Goal: Task Accomplishment & Management: Complete application form

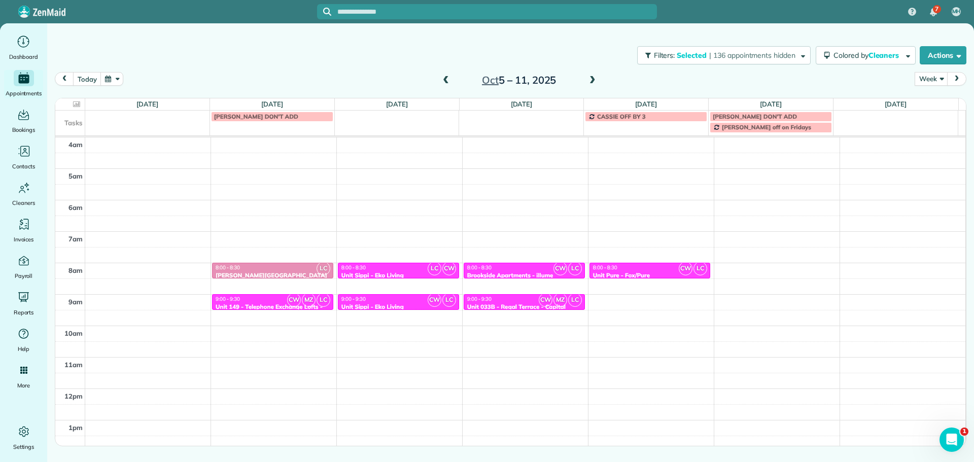
scroll to position [95, 0]
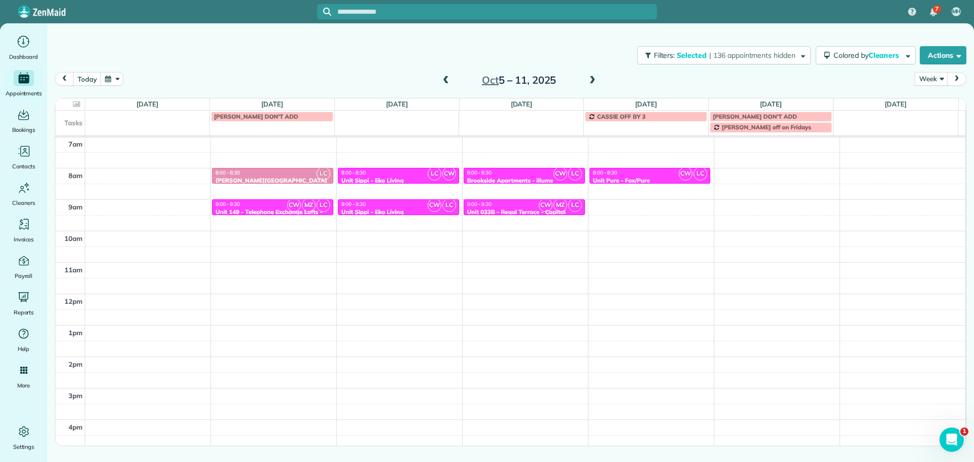
click at [448, 74] on span at bounding box center [445, 80] width 11 height 15
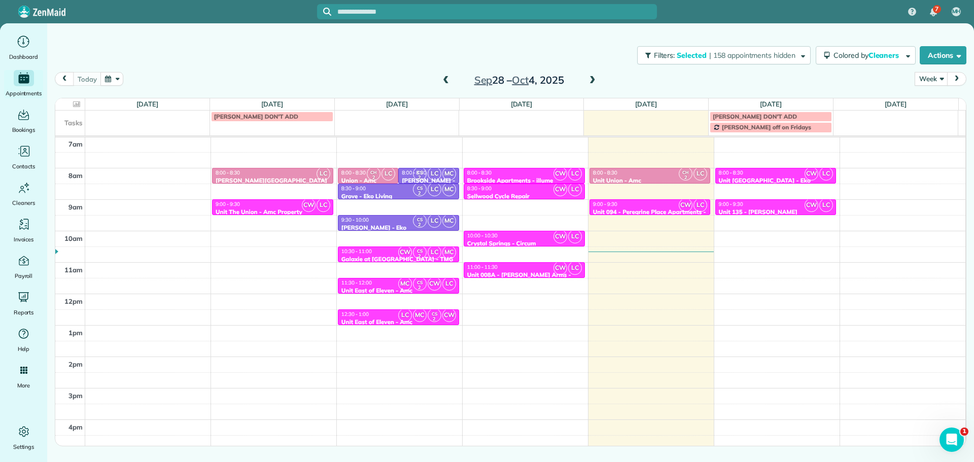
click at [591, 76] on span at bounding box center [592, 80] width 11 height 15
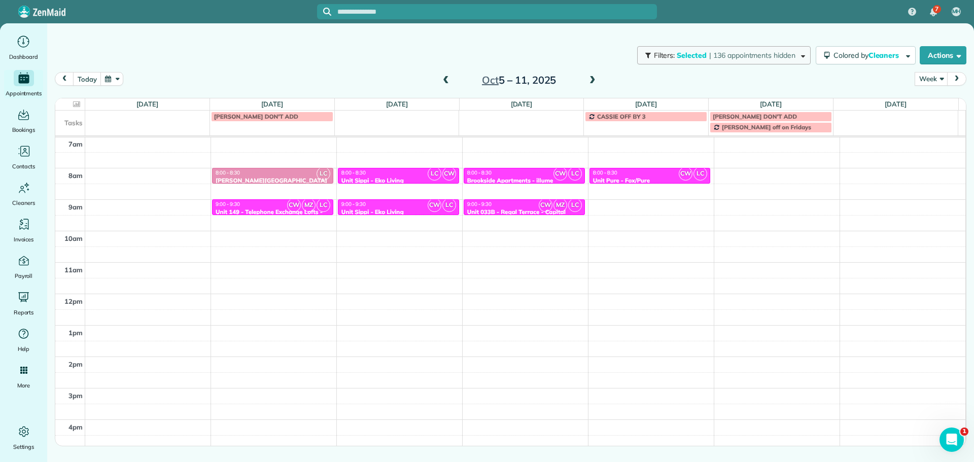
click at [733, 57] on span "| 136 appointments hidden" at bounding box center [752, 55] width 86 height 9
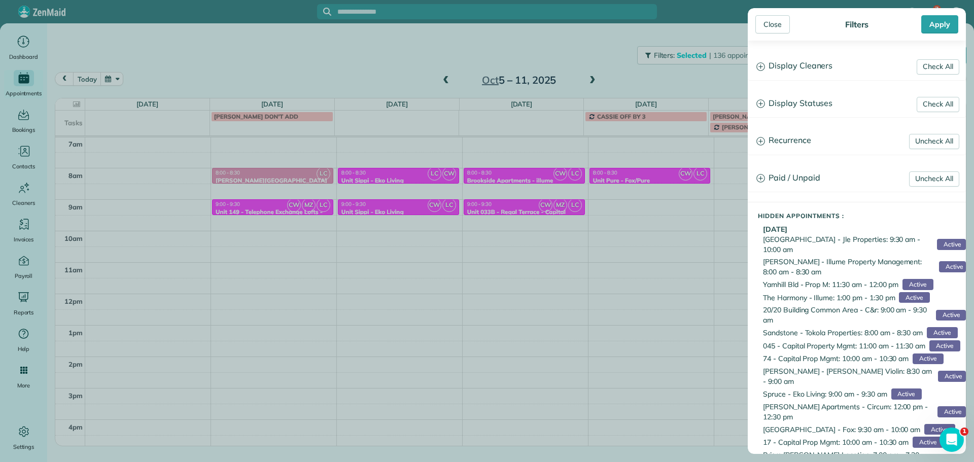
click at [781, 65] on h3 "Display Cleaners" at bounding box center [856, 66] width 217 height 26
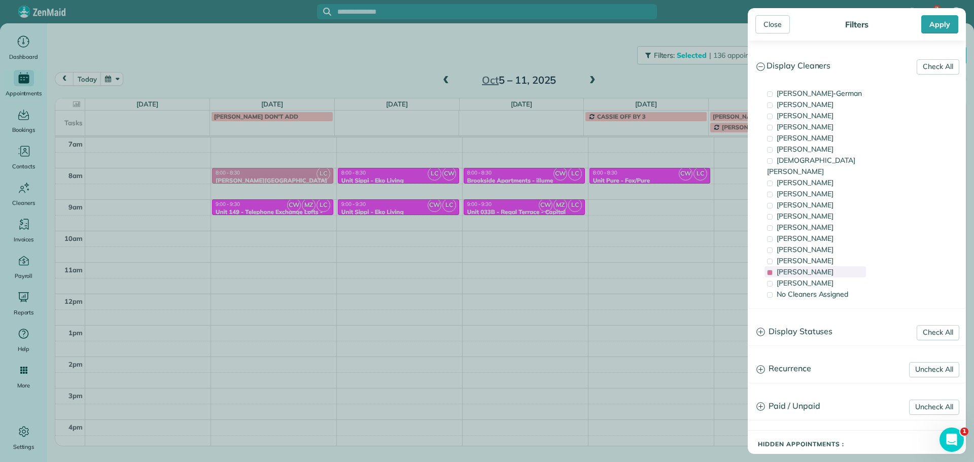
click at [813, 267] on span "[PERSON_NAME]" at bounding box center [805, 271] width 57 height 9
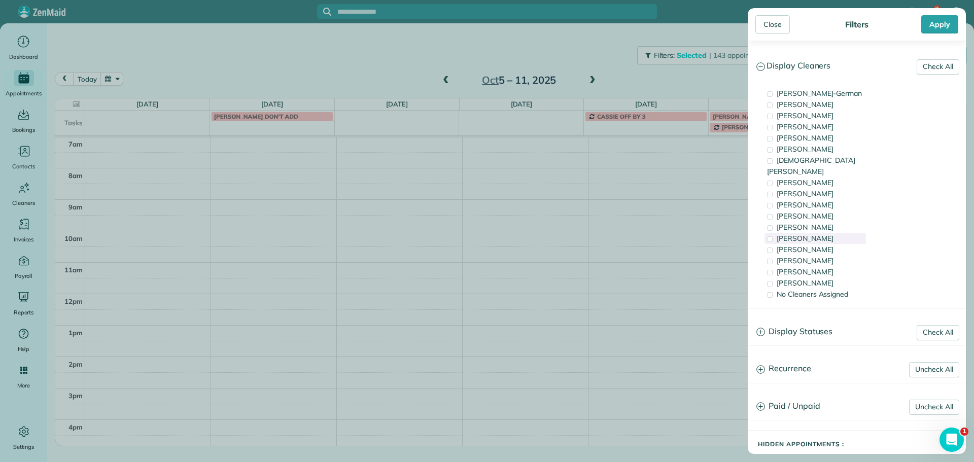
click at [820, 233] on div "[PERSON_NAME]" at bounding box center [814, 238] width 101 height 11
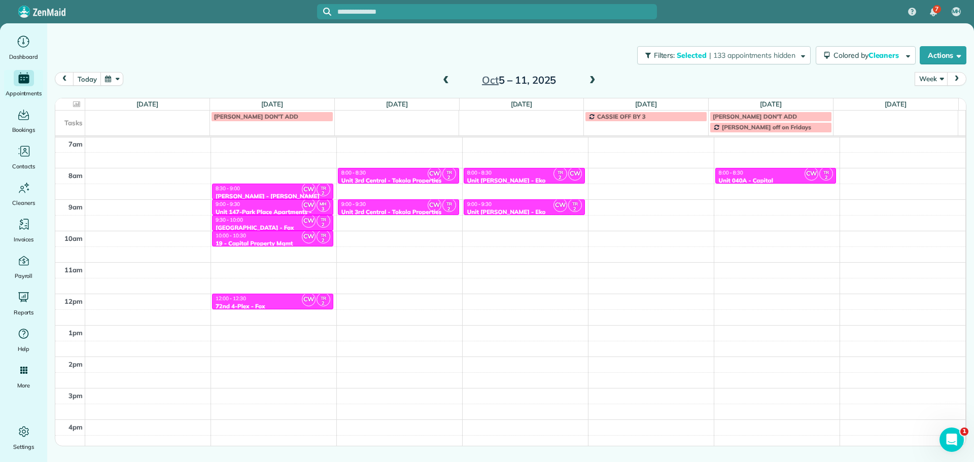
click at [685, 187] on div "Close Filters Apply Check All Display Cleaners [PERSON_NAME]-German [PERSON_NAM…" at bounding box center [487, 231] width 974 height 462
click at [729, 57] on span "| 133 appointments hidden" at bounding box center [752, 55] width 86 height 9
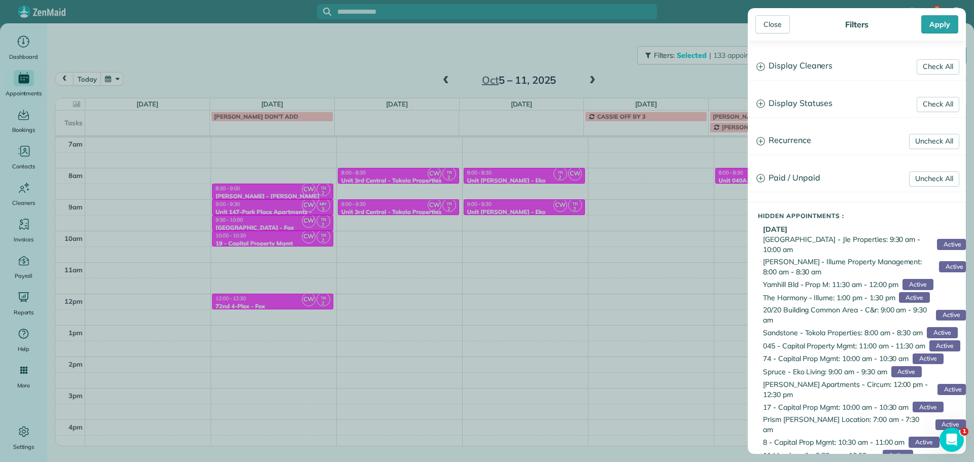
click at [829, 73] on h3 "Display Cleaners" at bounding box center [856, 66] width 217 height 26
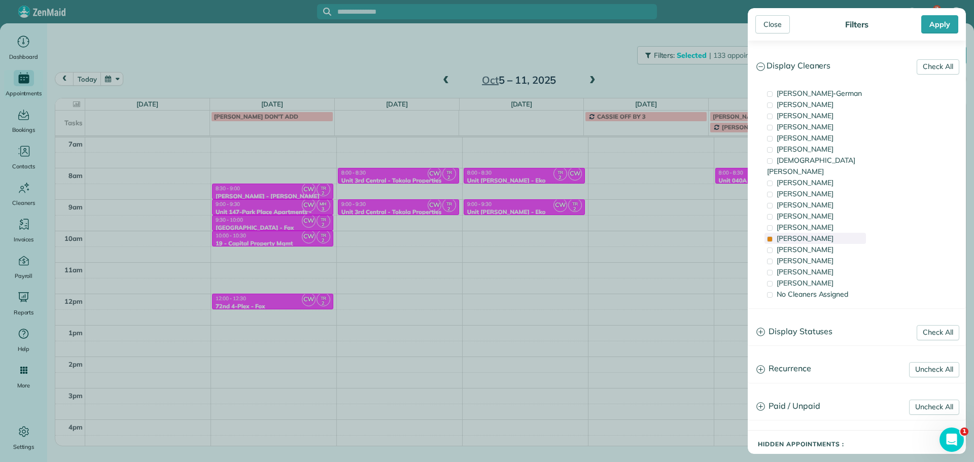
click at [813, 234] on span "[PERSON_NAME]" at bounding box center [805, 238] width 57 height 9
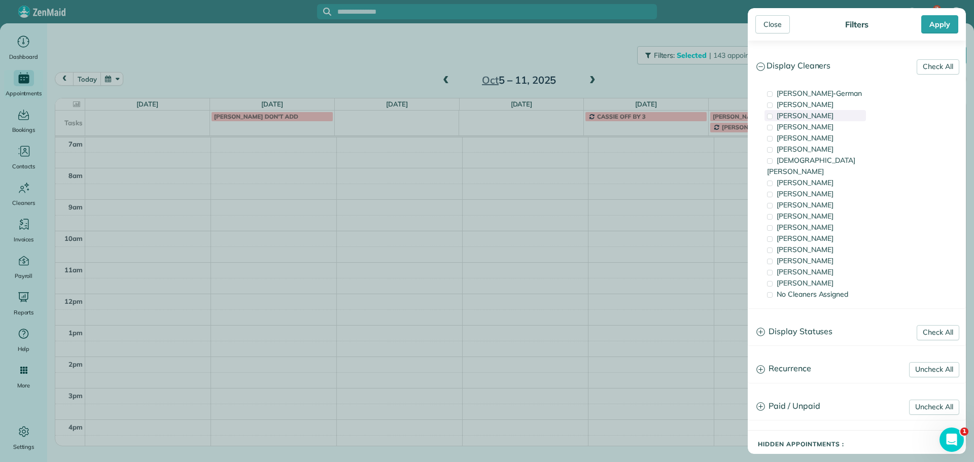
click at [830, 115] on span "[PERSON_NAME]" at bounding box center [805, 115] width 57 height 9
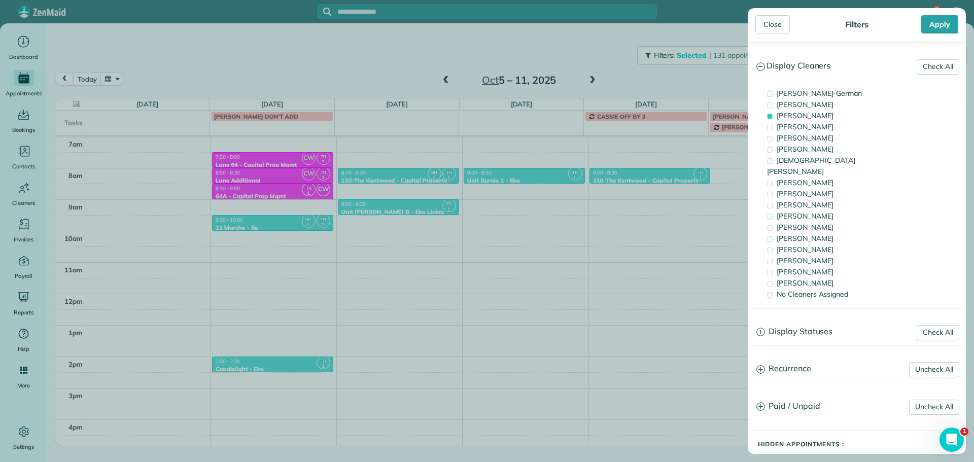
click at [672, 162] on div "Close Filters Apply Check All Display Cleaners [PERSON_NAME]-German [PERSON_NAM…" at bounding box center [487, 231] width 974 height 462
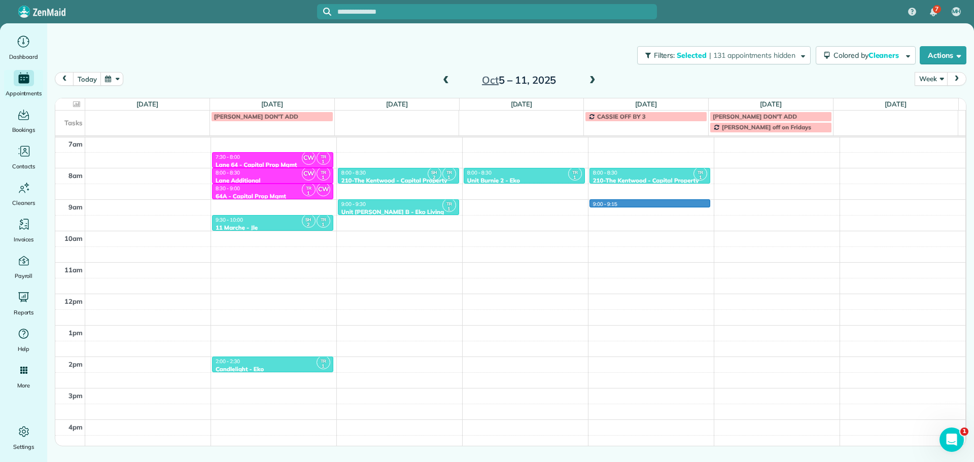
click at [627, 204] on div "4am 5am 6am 7am 8am 9am 10am 11am 12pm 1pm 2pm 3pm 4pm 5pm SH 2 TR 1 6:00 - 6:3…" at bounding box center [510, 263] width 910 height 440
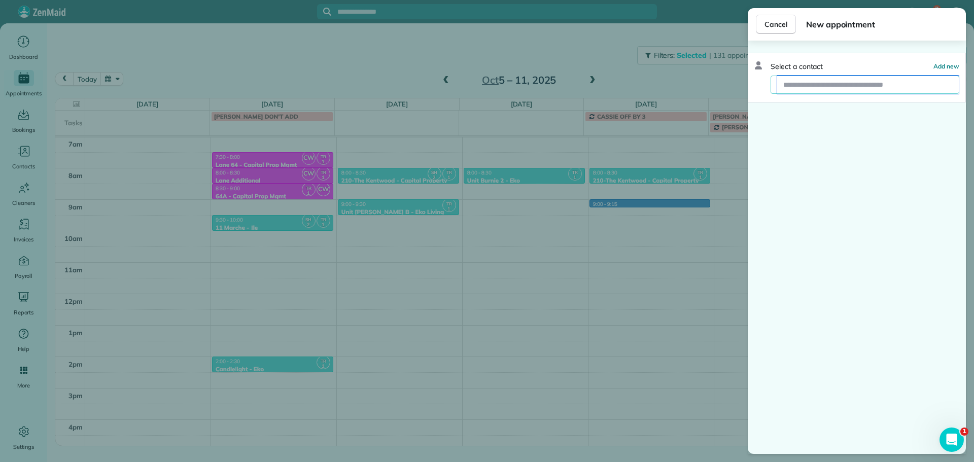
click at [819, 85] on input "text" at bounding box center [868, 85] width 182 height 18
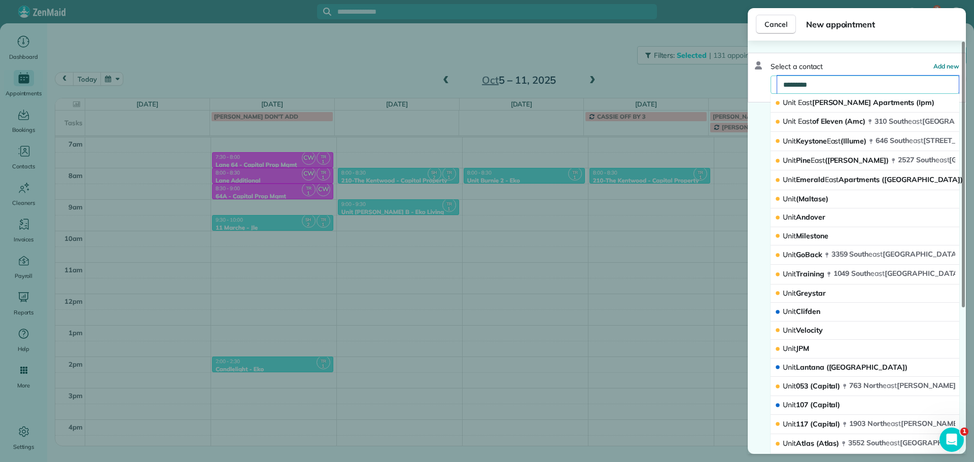
type input "*********"
click at [824, 121] on span "Unit East of Eleven (Amc)" at bounding box center [824, 121] width 83 height 9
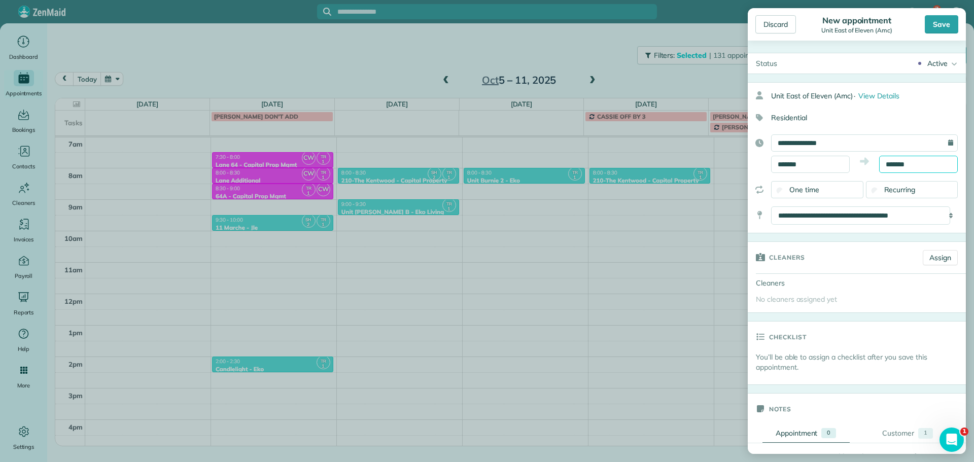
click at [891, 163] on input "*******" at bounding box center [918, 164] width 79 height 17
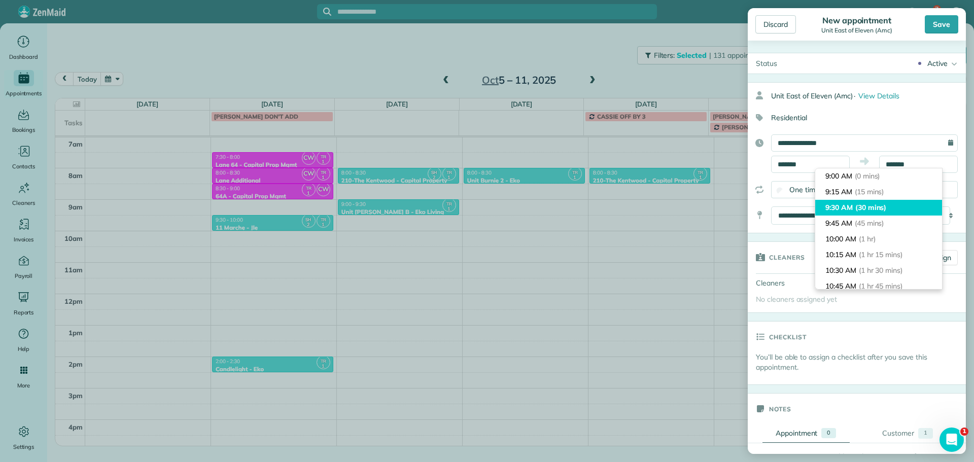
type input "*******"
click at [881, 209] on span "(30 mins)" at bounding box center [870, 207] width 31 height 9
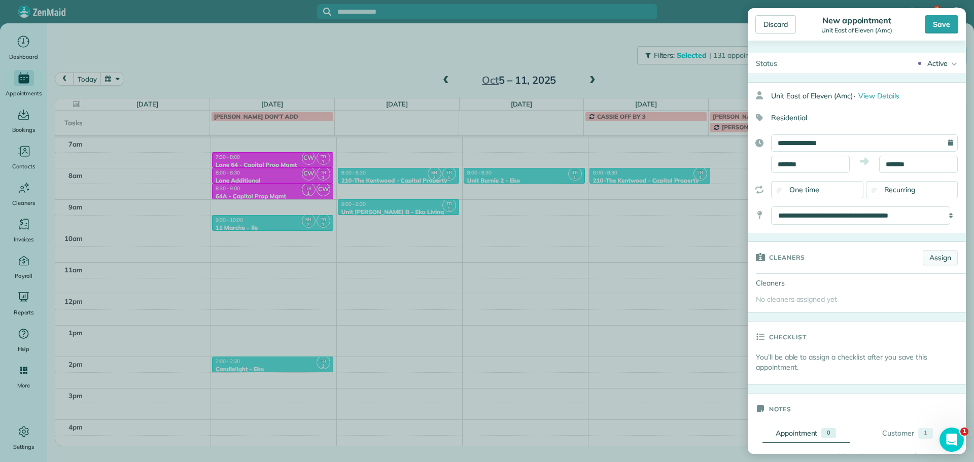
click at [923, 254] on link "Assign" at bounding box center [940, 257] width 35 height 15
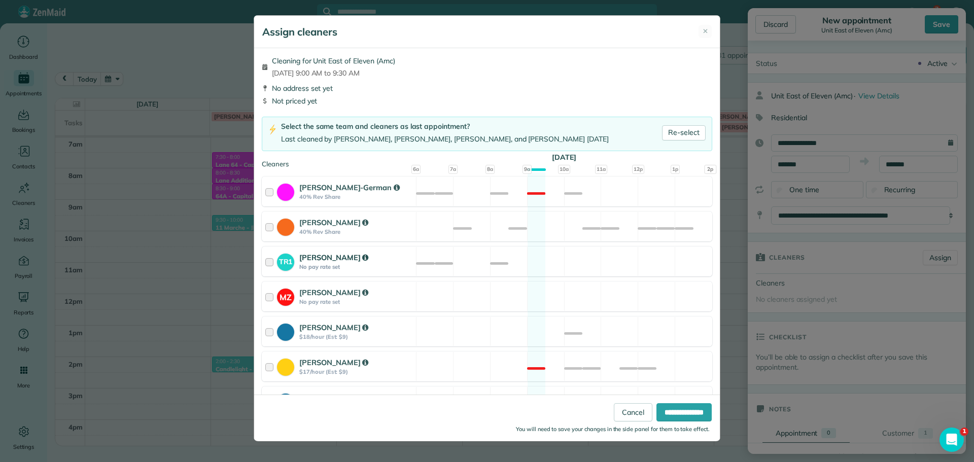
click at [563, 257] on div "TR1 [PERSON_NAME] No pay rate set Available" at bounding box center [487, 262] width 450 height 30
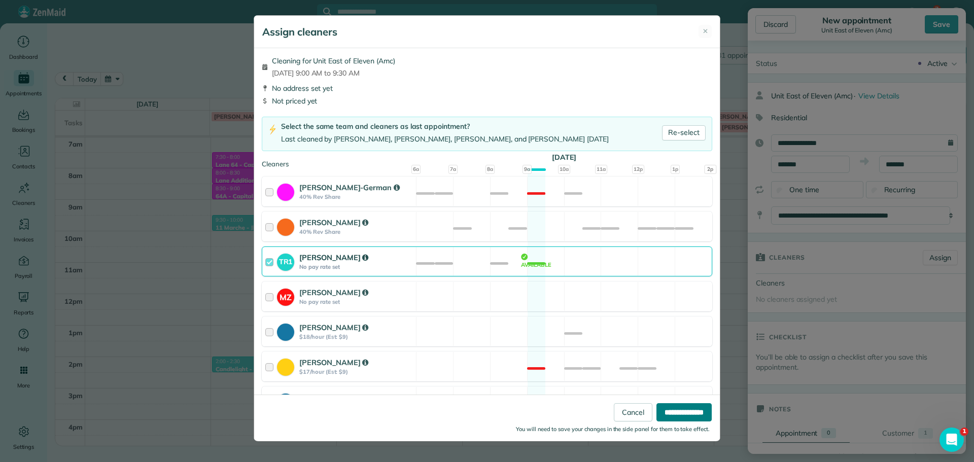
click at [690, 407] on input "**********" at bounding box center [683, 412] width 55 height 18
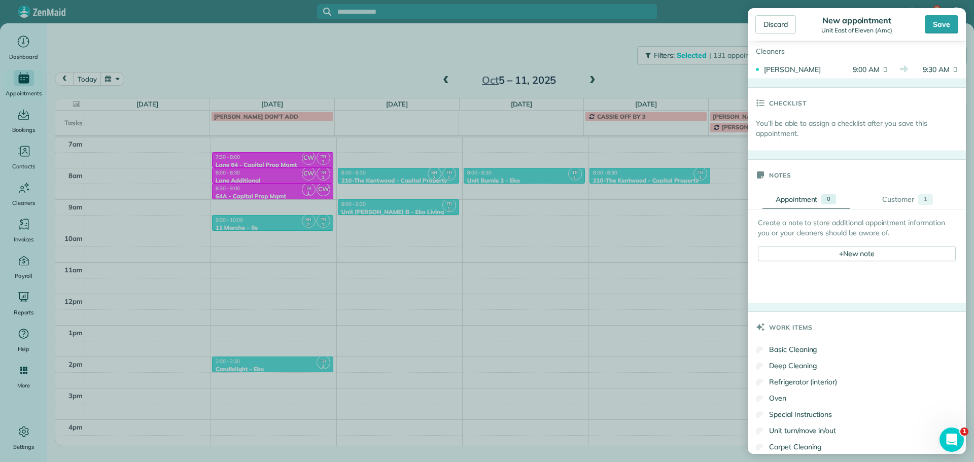
scroll to position [254, 0]
click at [875, 257] on div "+ New note" at bounding box center [857, 249] width 198 height 15
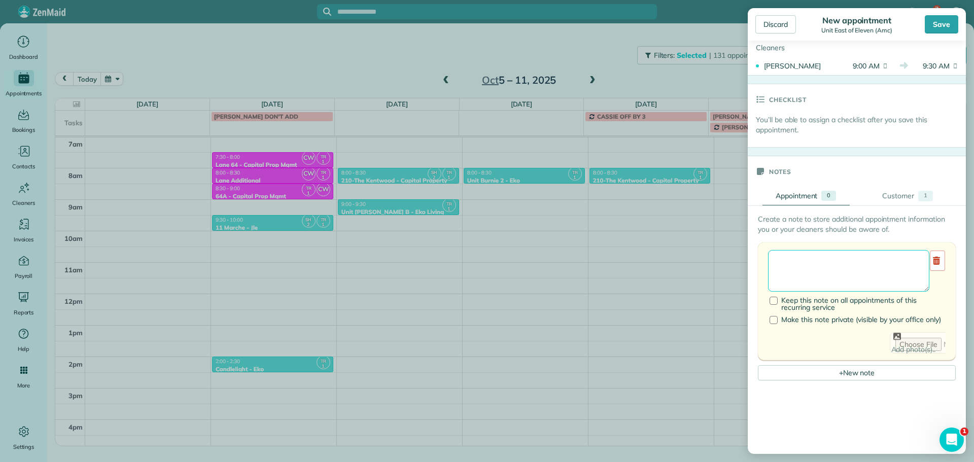
click at [875, 258] on textarea at bounding box center [848, 271] width 161 height 42
type textarea "******** *** ****"
click at [946, 25] on div "Save" at bounding box center [941, 24] width 33 height 18
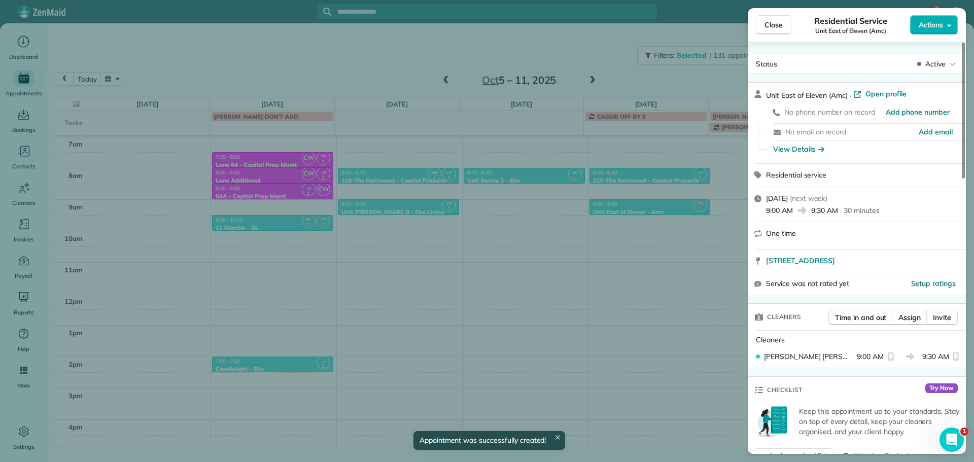
click at [650, 163] on div "Close Residential Service Unit East of Eleven (Amc) Actions Status Active Unit …" at bounding box center [487, 231] width 974 height 462
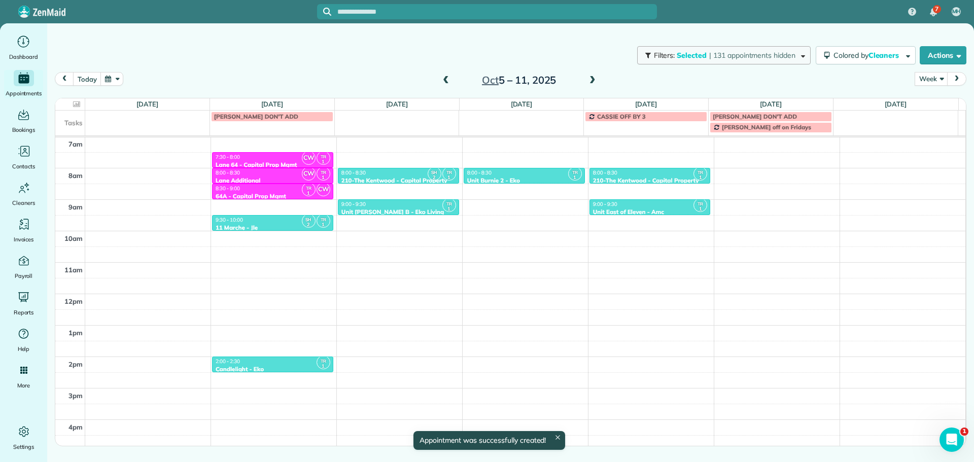
click at [716, 56] on span "| 131 appointments hidden" at bounding box center [752, 55] width 86 height 9
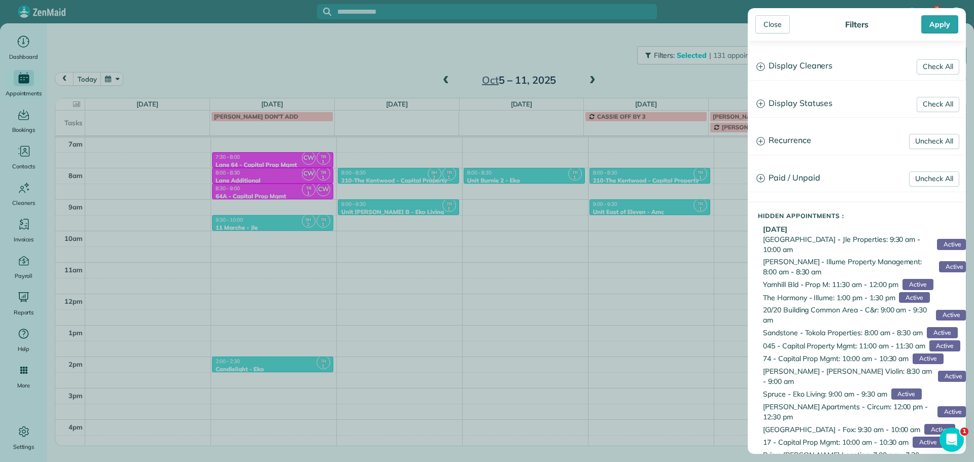
click at [811, 59] on h3 "Display Cleaners" at bounding box center [856, 66] width 217 height 26
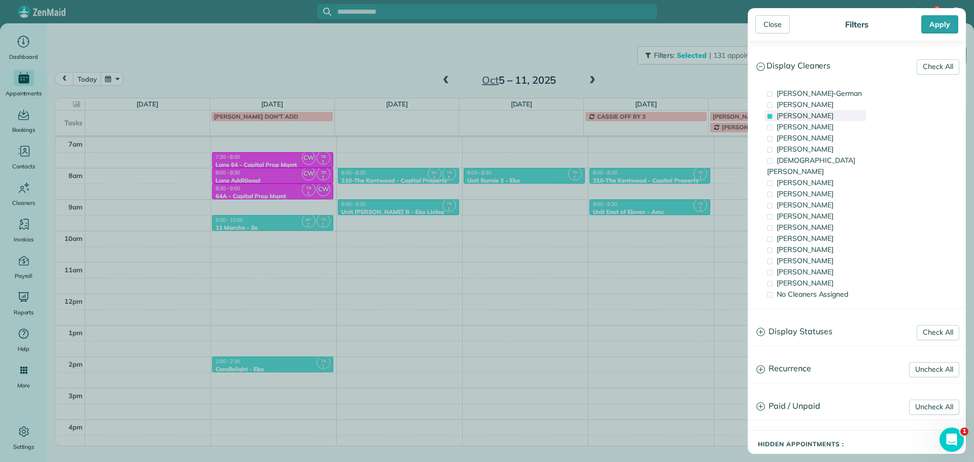
click at [826, 113] on span "[PERSON_NAME]" at bounding box center [805, 115] width 57 height 9
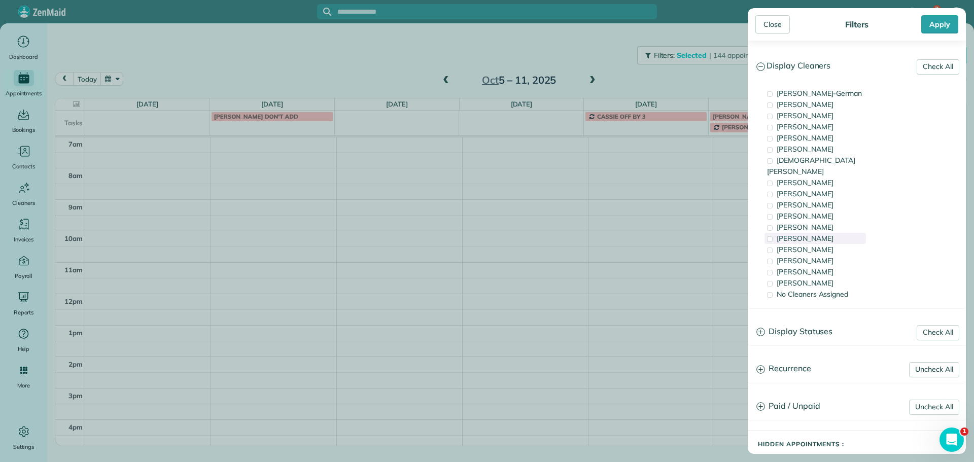
click at [794, 234] on span "[PERSON_NAME]" at bounding box center [805, 238] width 57 height 9
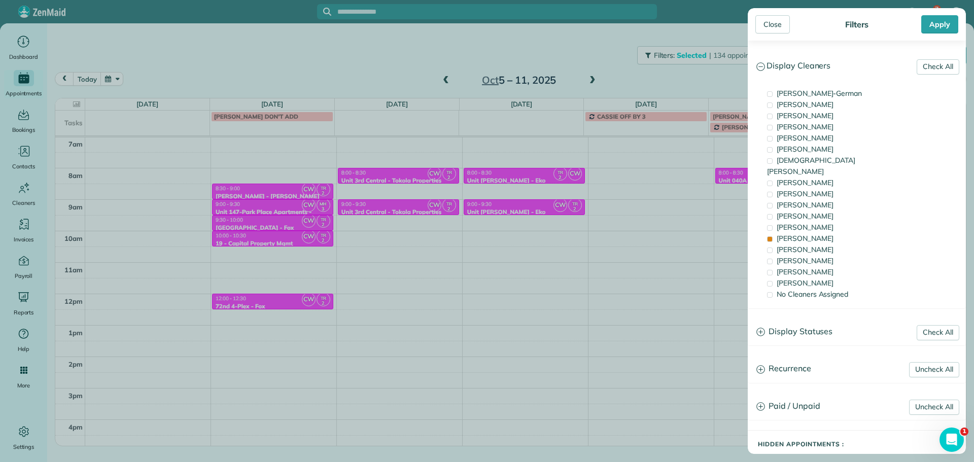
click at [654, 178] on div "Close Filters Apply Check All Display Cleaners [PERSON_NAME]-German [PERSON_NAM…" at bounding box center [487, 231] width 974 height 462
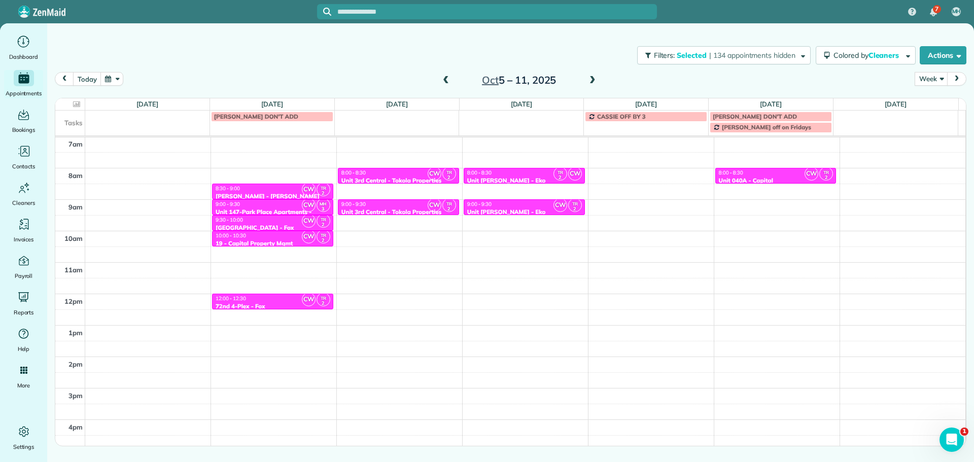
click at [650, 175] on div "4am 5am 6am 7am 8am 9am 10am 11am 12pm 1pm 2pm 3pm 4pm 5pm CW TR 2 8:30 - 9:00 …" at bounding box center [510, 263] width 910 height 440
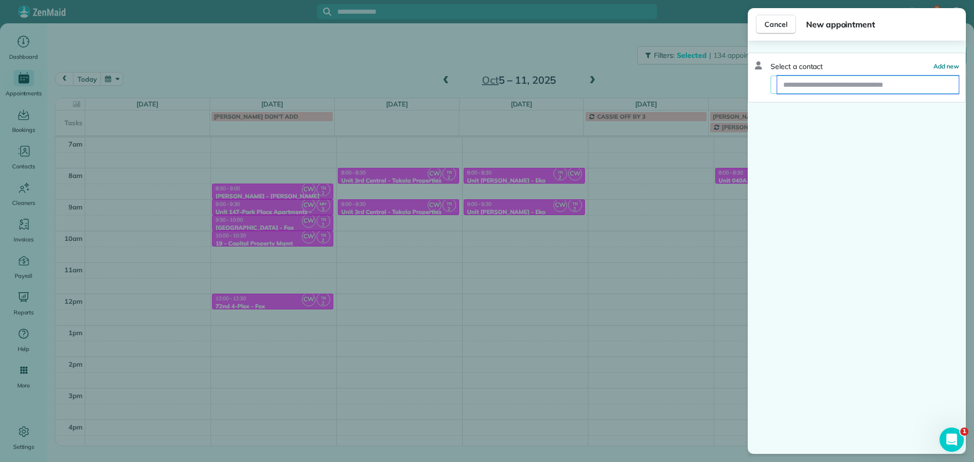
click at [820, 87] on input "text" at bounding box center [868, 85] width 182 height 18
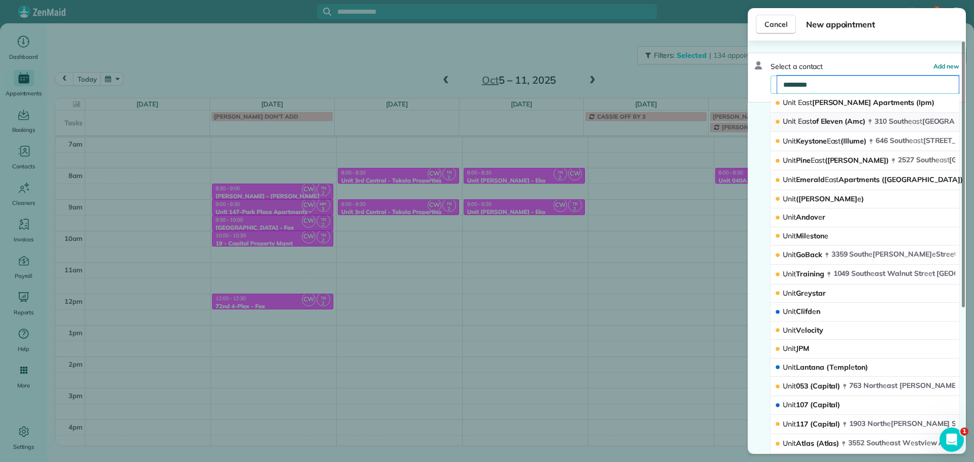
type input "*********"
click at [810, 118] on span "East" at bounding box center [805, 121] width 14 height 9
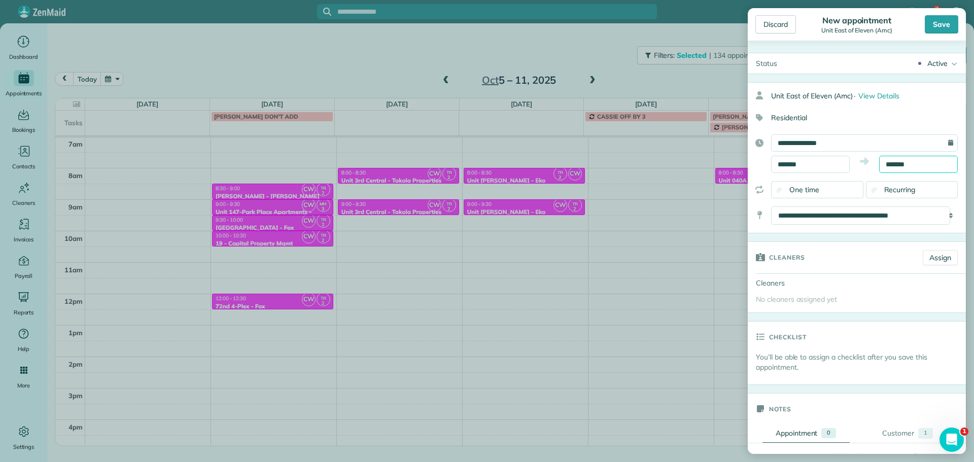
click at [896, 164] on input "*******" at bounding box center [918, 164] width 79 height 17
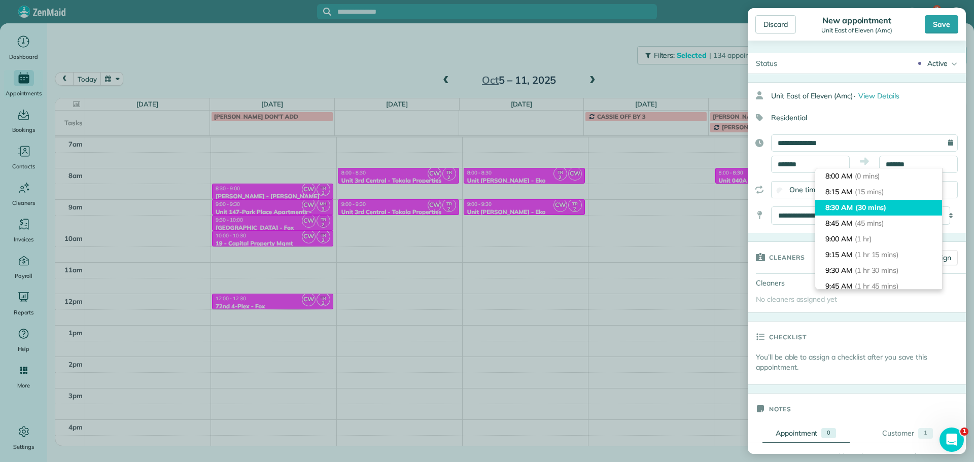
type input "*******"
click at [887, 206] on span "(30 mins)" at bounding box center [870, 207] width 31 height 9
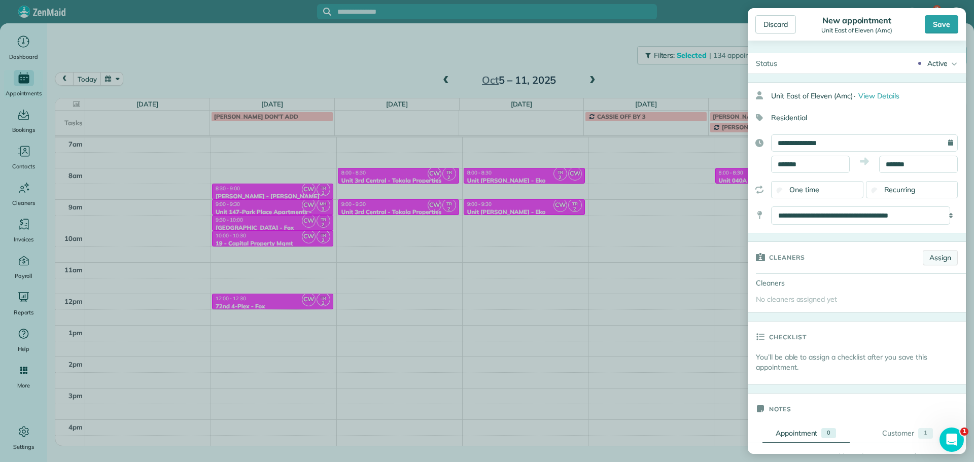
click at [935, 259] on link "Assign" at bounding box center [940, 257] width 35 height 15
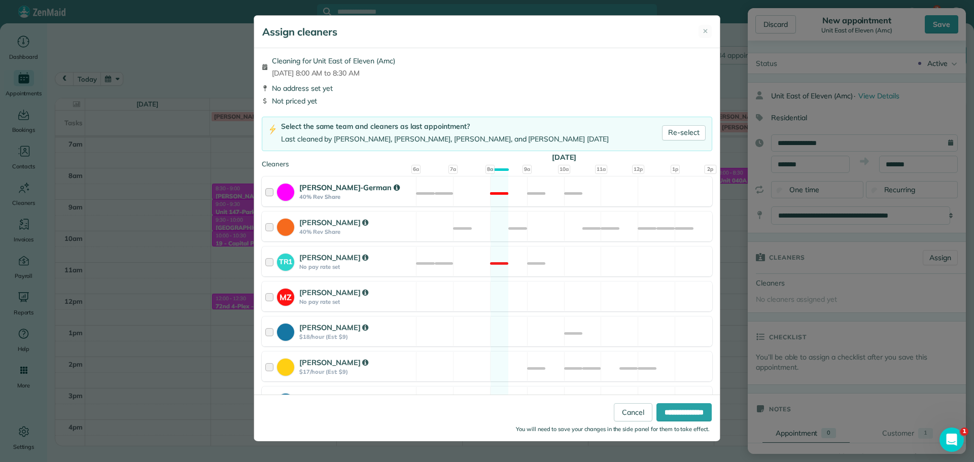
click at [521, 193] on div "[PERSON_NAME]-German 40% Rev Share Not available" at bounding box center [487, 192] width 450 height 30
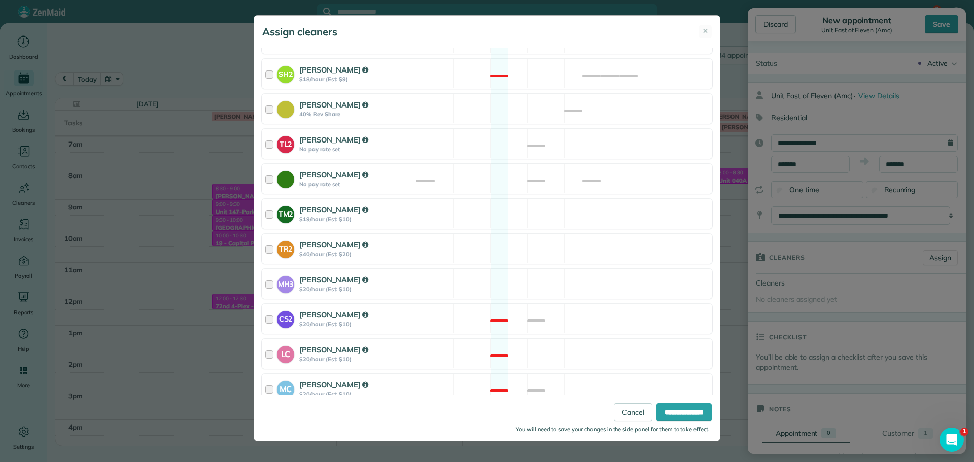
scroll to position [385, 0]
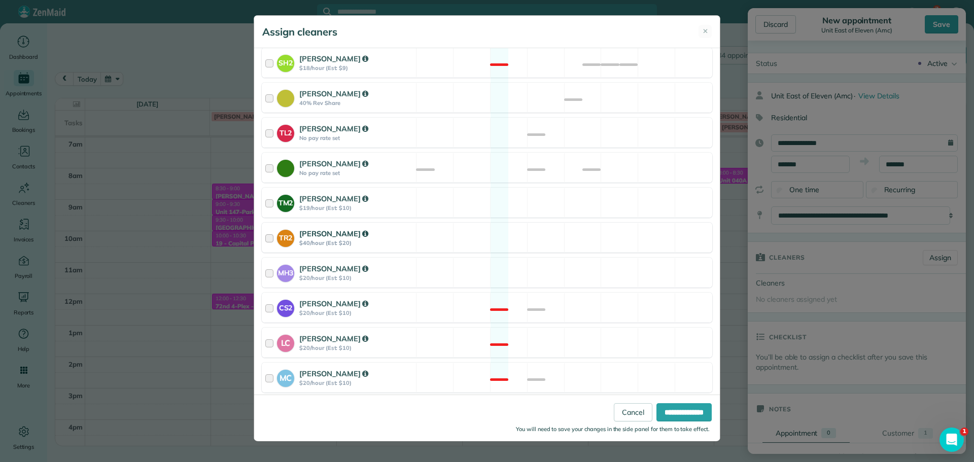
click at [532, 223] on div "TR2 [PERSON_NAME] $40/hour (Est: $20) Available" at bounding box center [487, 238] width 450 height 30
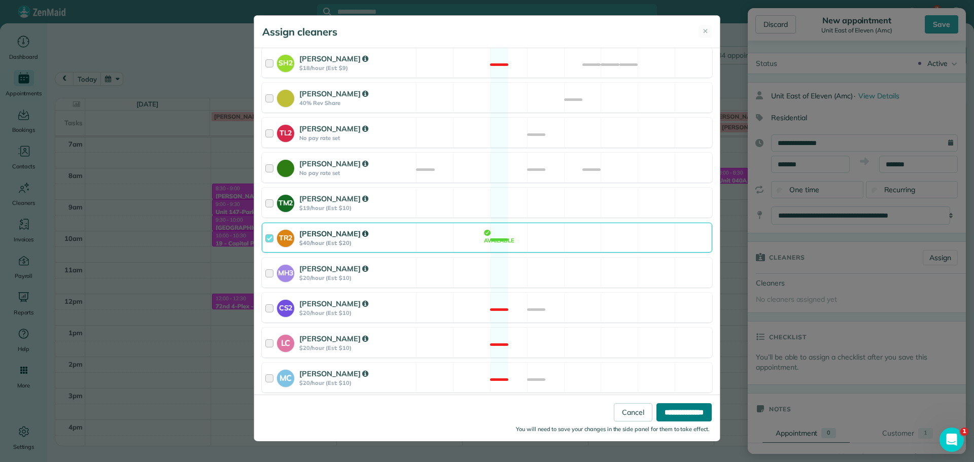
click at [662, 407] on input "**********" at bounding box center [683, 412] width 55 height 18
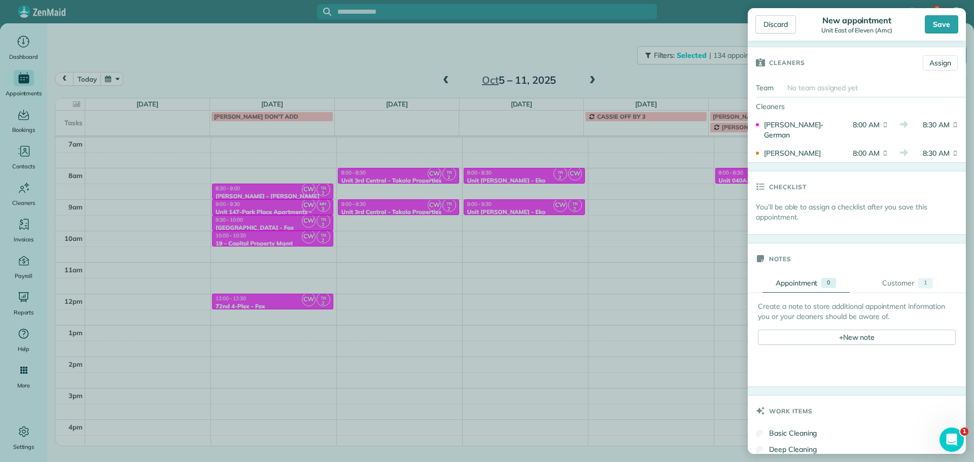
scroll to position [254, 0]
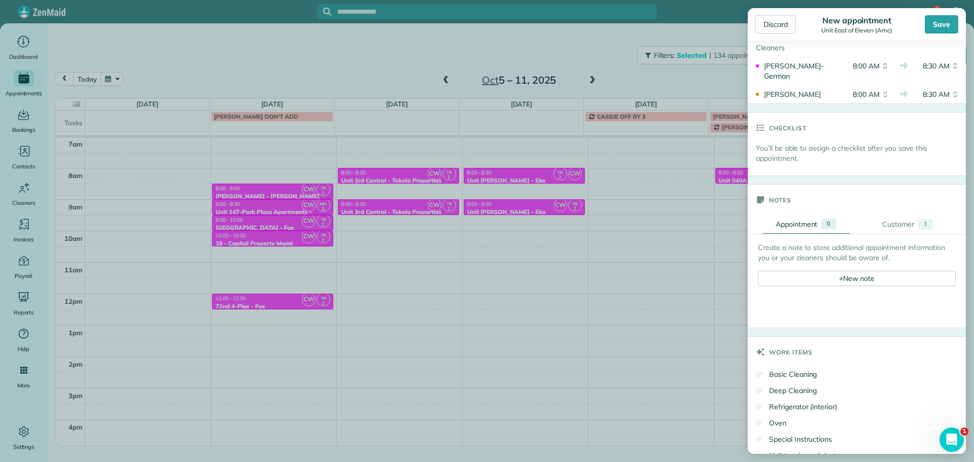
click at [828, 270] on div "Create a note to store additional appointment information you or your cleaners …" at bounding box center [857, 264] width 198 height 44
click at [828, 280] on div "+ New note" at bounding box center [857, 278] width 198 height 15
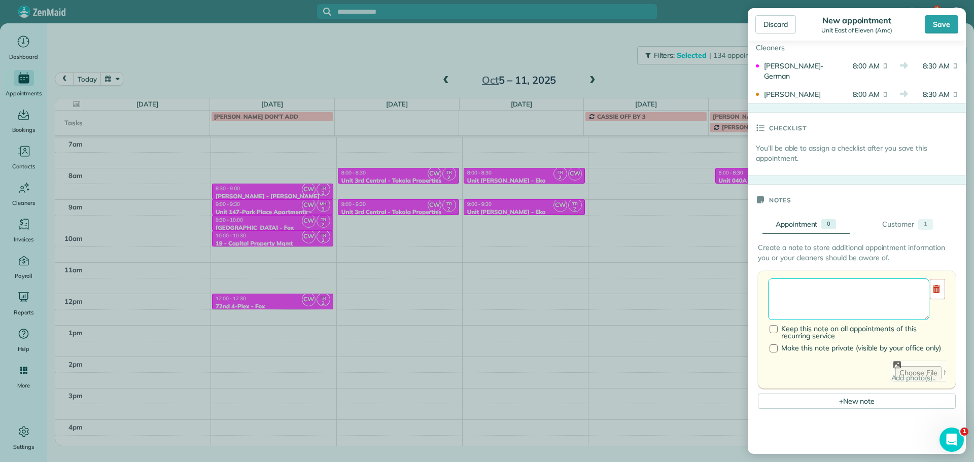
drag, startPoint x: 828, startPoint y: 280, endPoint x: 828, endPoint y: 298, distance: 18.3
click at [828, 298] on textarea at bounding box center [848, 299] width 161 height 42
type textarea "******** *** ****"
click at [937, 21] on div "Save" at bounding box center [941, 24] width 33 height 18
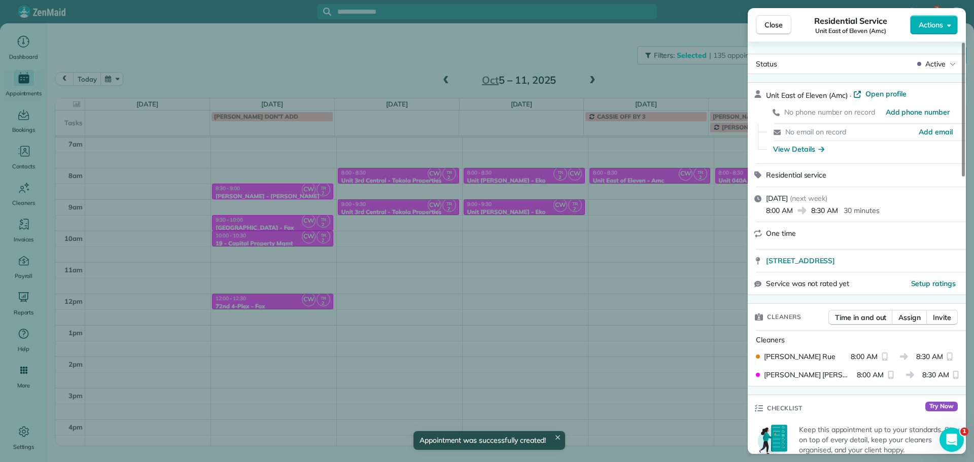
click at [578, 42] on div "Close Residential Service Unit East of Eleven (Amc) Actions Status Active Unit …" at bounding box center [487, 231] width 974 height 462
